Goal: Find specific page/section: Find specific page/section

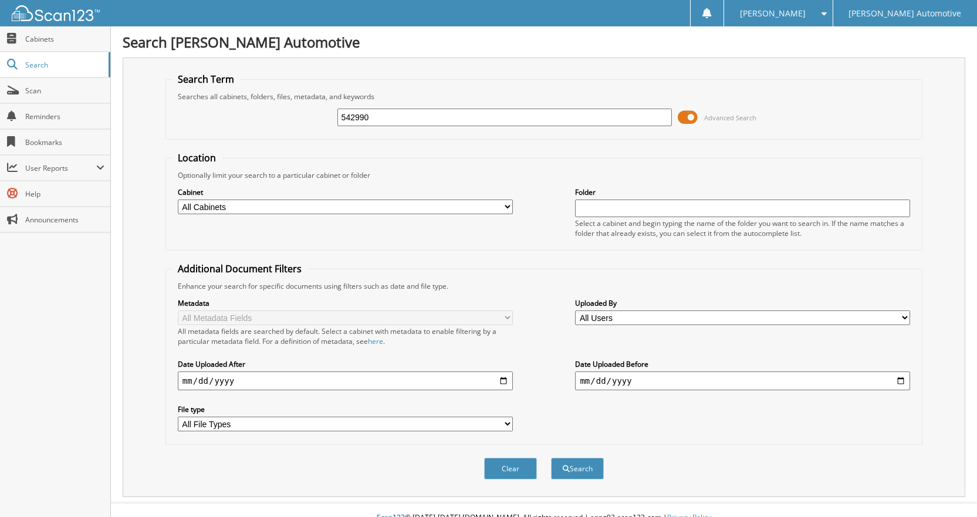
type input "542990"
click at [551, 458] on button "Search" at bounding box center [577, 469] width 53 height 22
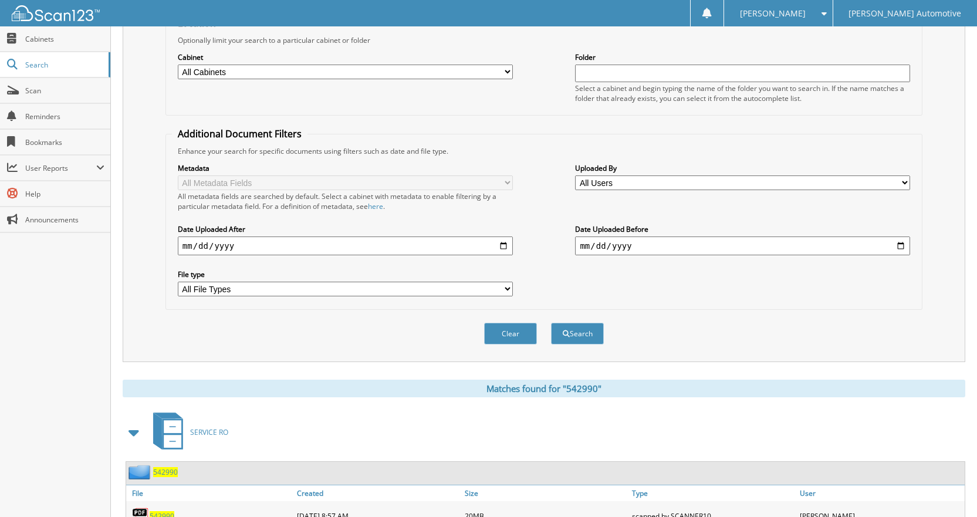
scroll to position [185, 0]
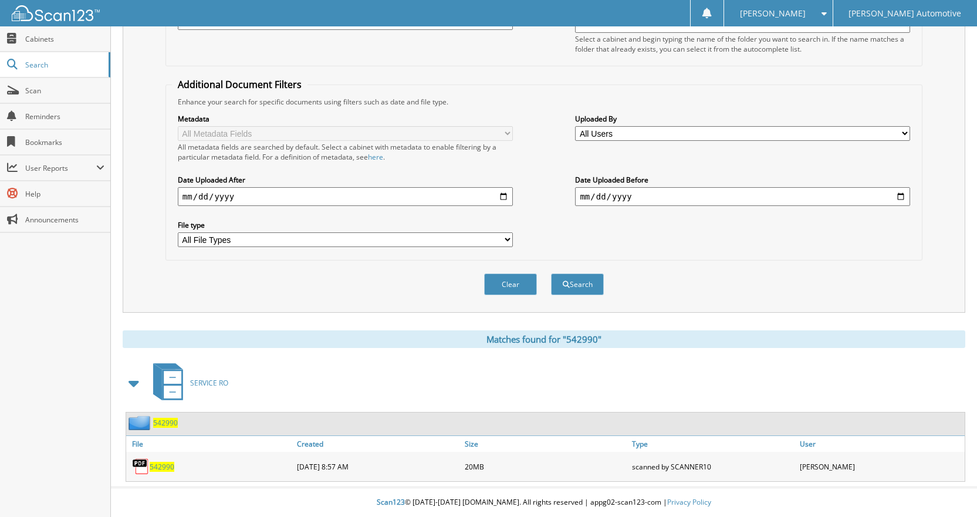
click at [158, 420] on span "542990" at bounding box center [165, 423] width 25 height 10
